Goal: Task Accomplishment & Management: Complete application form

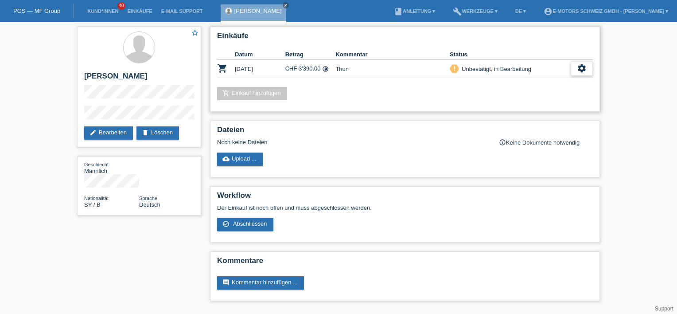
click at [590, 70] on div "settings" at bounding box center [581, 69] width 22 height 14
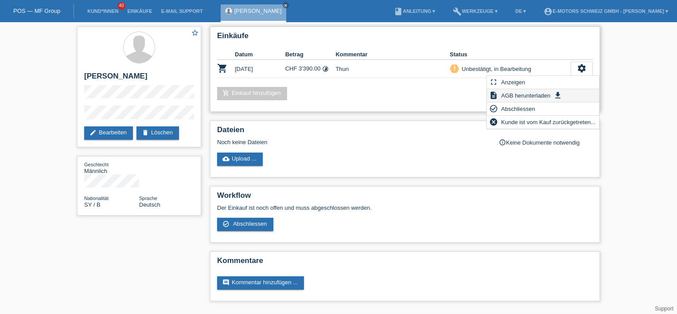
click at [518, 94] on span "AGB herunterladen" at bounding box center [526, 95] width 52 height 11
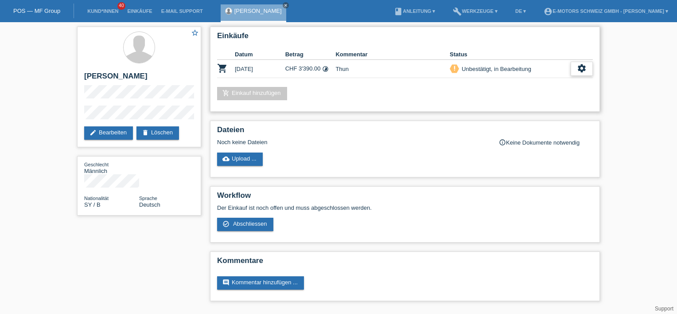
click at [581, 69] on icon "settings" at bounding box center [582, 68] width 10 height 10
click at [105, 131] on link "edit Bearbeiten" at bounding box center [108, 132] width 49 height 13
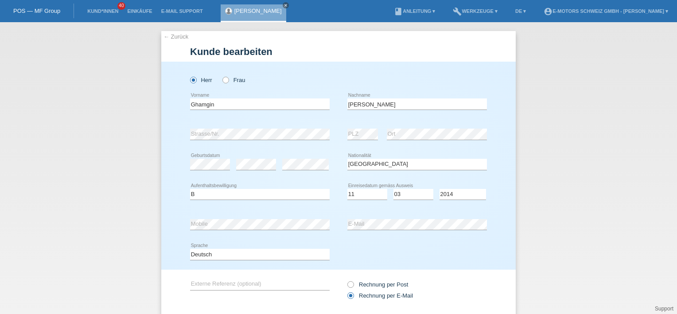
select select "SY"
select select "B"
select select "11"
select select "03"
select select "2014"
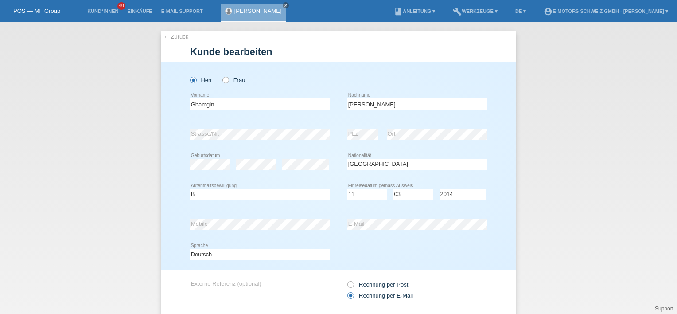
click at [363, 252] on div "Deutsch Français Italiano English error Sprache" at bounding box center [338, 254] width 297 height 30
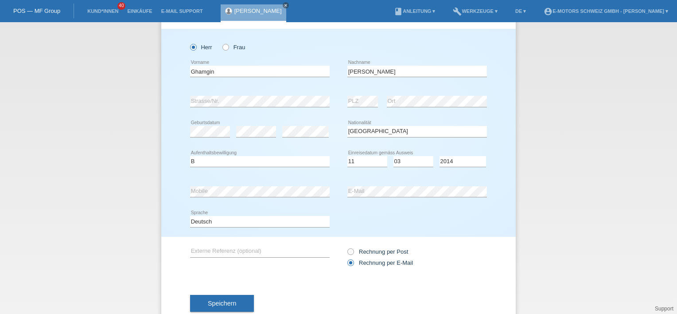
scroll to position [56, 0]
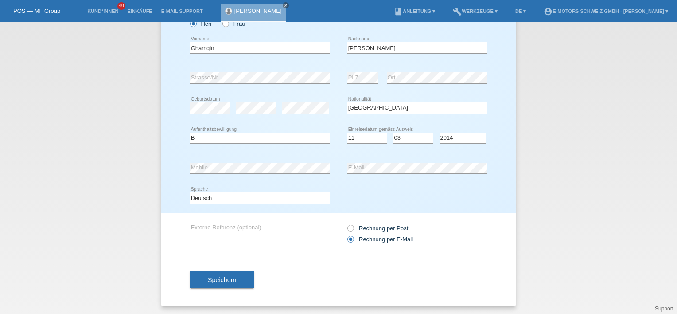
click at [221, 275] on button "Speichern" at bounding box center [222, 279] width 64 height 17
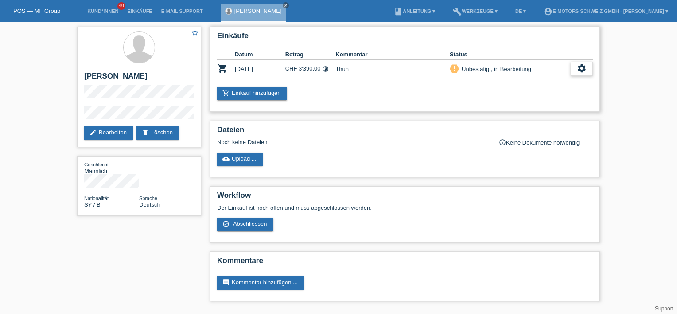
click at [574, 67] on div "settings" at bounding box center [581, 69] width 22 height 14
click at [510, 111] on span "Abschliessen" at bounding box center [518, 108] width 37 height 11
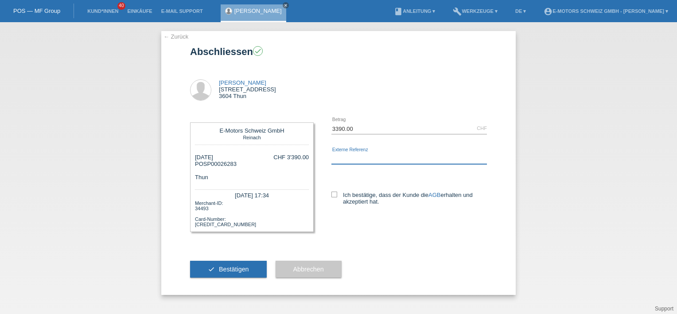
click at [351, 161] on input "text" at bounding box center [408, 158] width 155 height 11
type input "Thun"
click at [441, 84] on div "Ghamgin Jakub Von May Strasse 6 3604 Thun" at bounding box center [338, 88] width 297 height 52
click at [335, 201] on label "Ich bestätige, dass der Kunde die AGB erhalten und akzeptiert hat." at bounding box center [408, 197] width 155 height 13
click at [335, 197] on input "Ich bestätige, dass der Kunde die AGB erhalten und akzeptiert hat." at bounding box center [334, 194] width 6 height 6
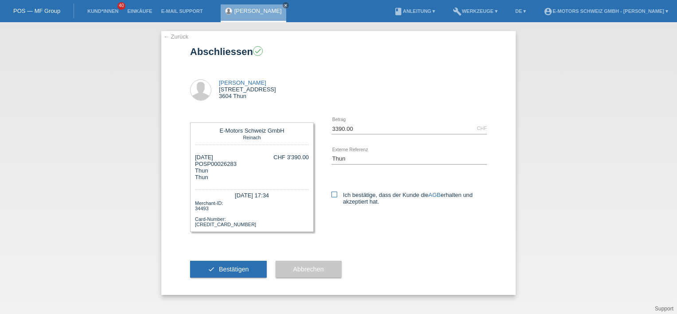
checkbox input "true"
click at [248, 271] on span "Bestätigen" at bounding box center [234, 268] width 30 height 7
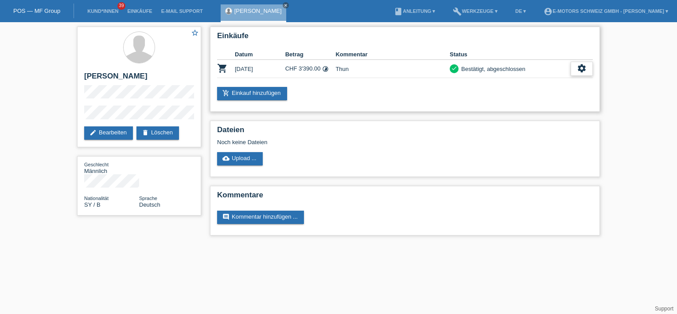
click at [578, 62] on div "settings" at bounding box center [581, 69] width 22 height 14
click at [541, 109] on span "Quittung herunterladen" at bounding box center [549, 108] width 62 height 11
click at [624, 126] on div "star_border Ghamgin Jakub edit Bearbeiten delete Löschen Geschlecht Männlich Na…" at bounding box center [338, 133] width 677 height 222
click at [315, 120] on div "Dateien Noch keine Dateien cloud_upload Upload ..." at bounding box center [405, 148] width 390 height 56
click at [579, 66] on icon "settings" at bounding box center [582, 68] width 10 height 10
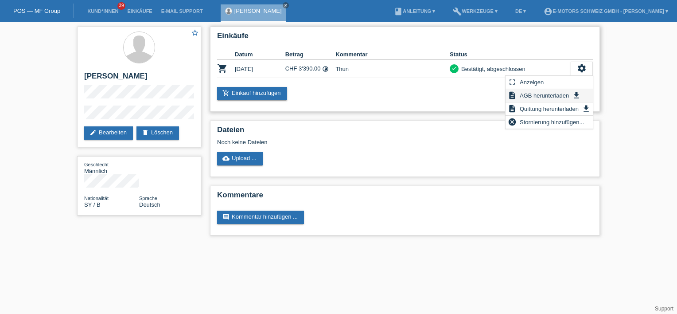
click at [539, 95] on span "AGB herunterladen" at bounding box center [544, 95] width 52 height 11
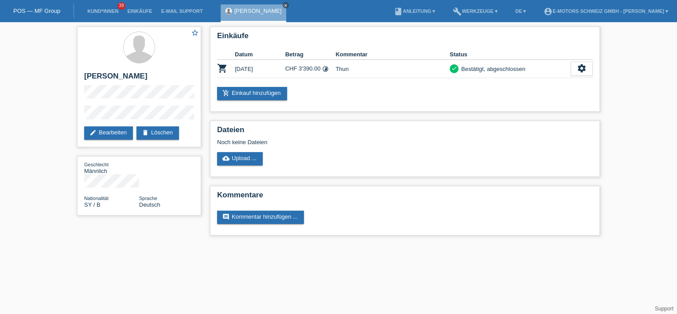
click at [283, 4] on icon "close" at bounding box center [285, 5] width 4 height 4
